Goal: Check status: Check status

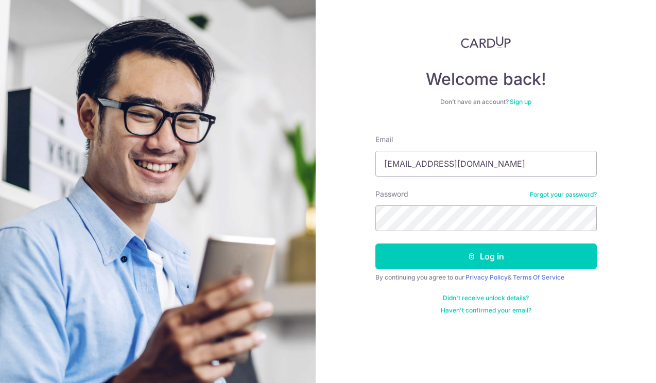
type input "[EMAIL_ADDRESS][DOMAIN_NAME]"
click at [485, 256] on button "Log in" at bounding box center [485, 257] width 221 height 26
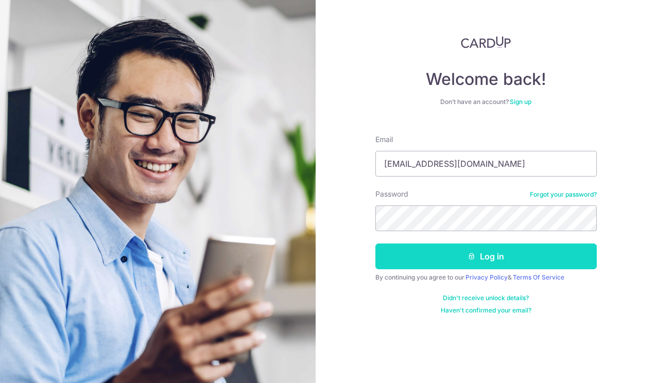
click at [471, 259] on icon "submit" at bounding box center [471, 256] width 8 height 8
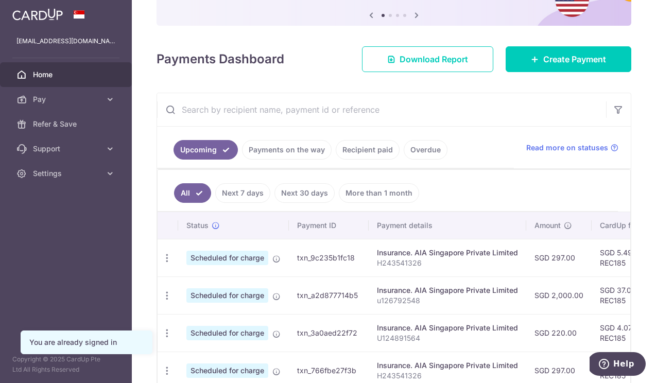
scroll to position [153, 0]
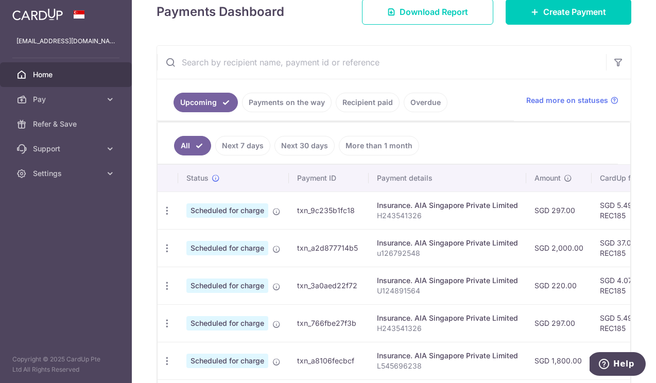
click at [315, 103] on link "Payments on the way" at bounding box center [287, 103] width 90 height 20
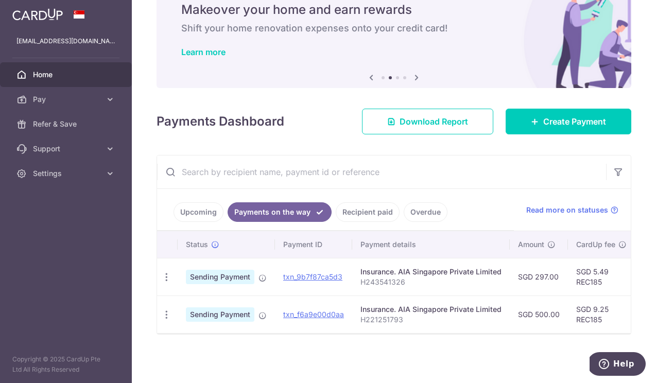
scroll to position [0, 0]
click at [214, 211] on link "Upcoming" at bounding box center [199, 212] width 50 height 20
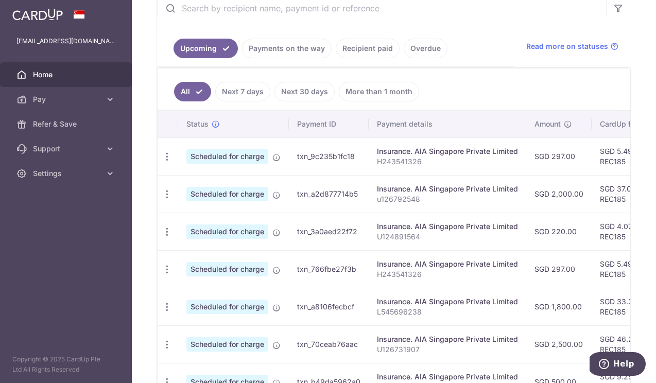
scroll to position [205, 0]
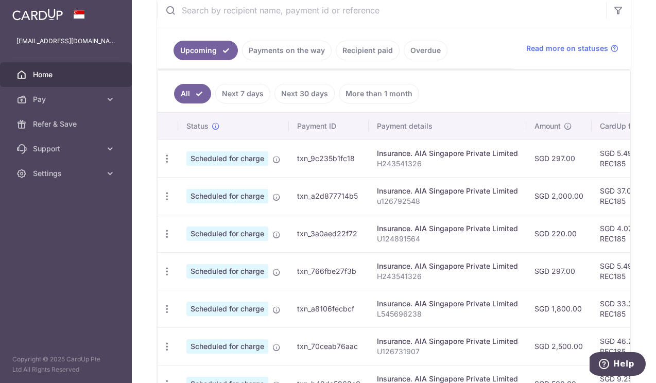
click at [358, 57] on link "Recipient paid" at bounding box center [368, 51] width 64 height 20
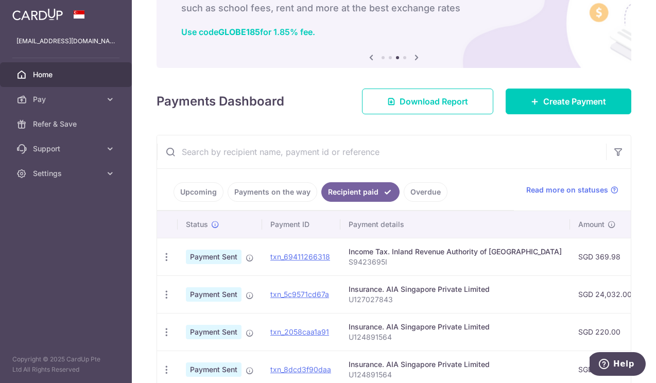
scroll to position [0, 0]
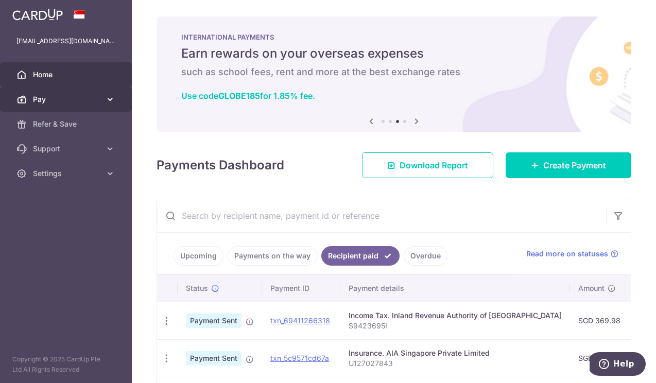
click at [115, 97] on icon at bounding box center [110, 99] width 10 height 10
